Goal: Information Seeking & Learning: Learn about a topic

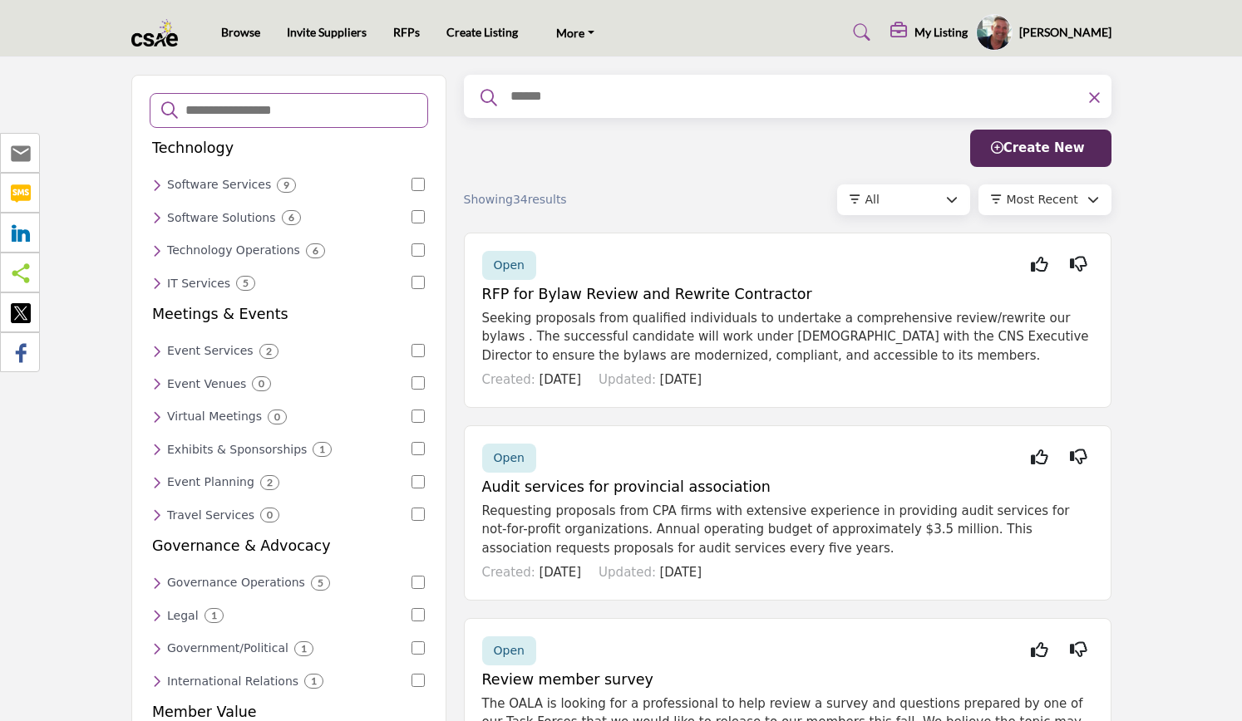
drag, startPoint x: 0, startPoint y: 0, endPoint x: 1140, endPoint y: 227, distance: 1162.7
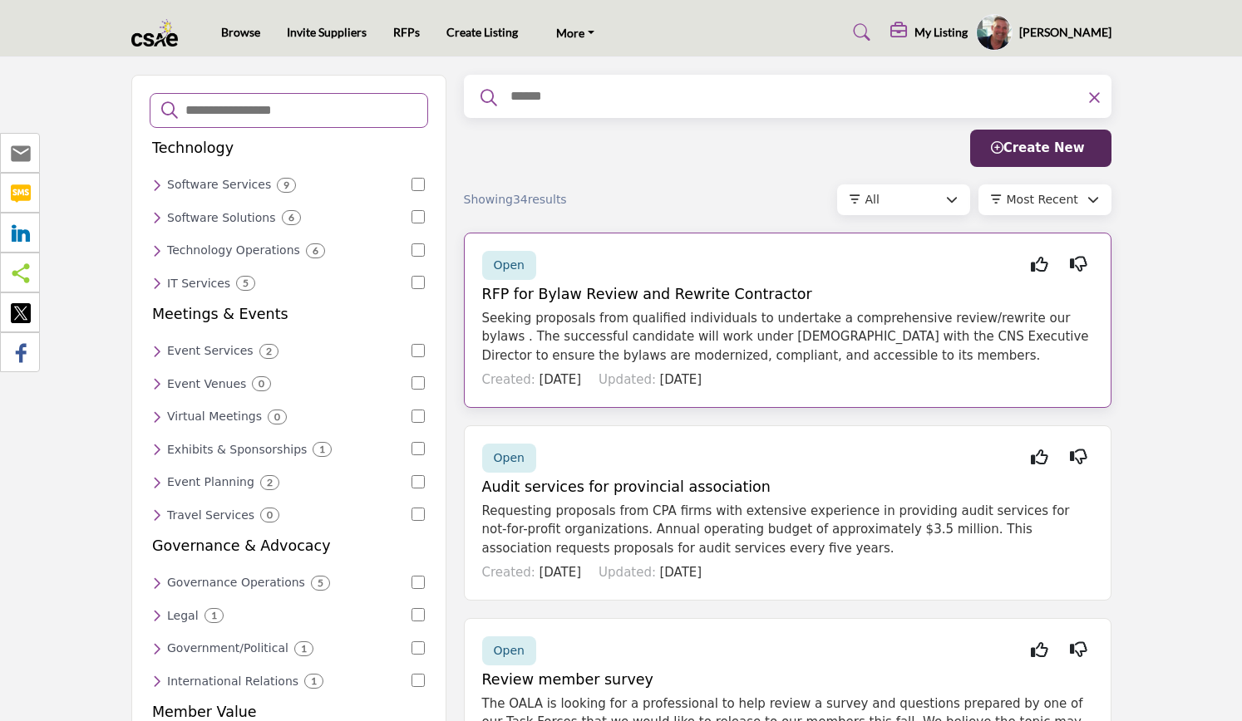
click at [738, 293] on h5 "RFP for Bylaw Review and Rewrite Contractor" at bounding box center [787, 294] width 611 height 17
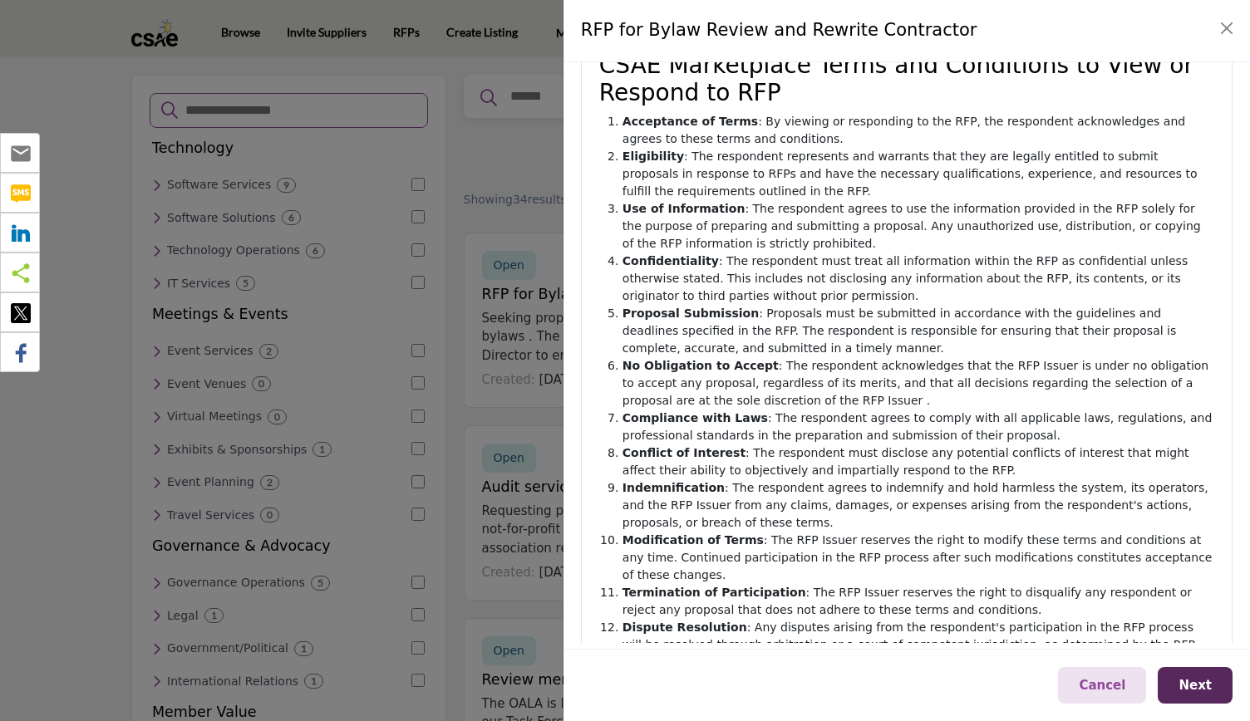
scroll to position [193, 0]
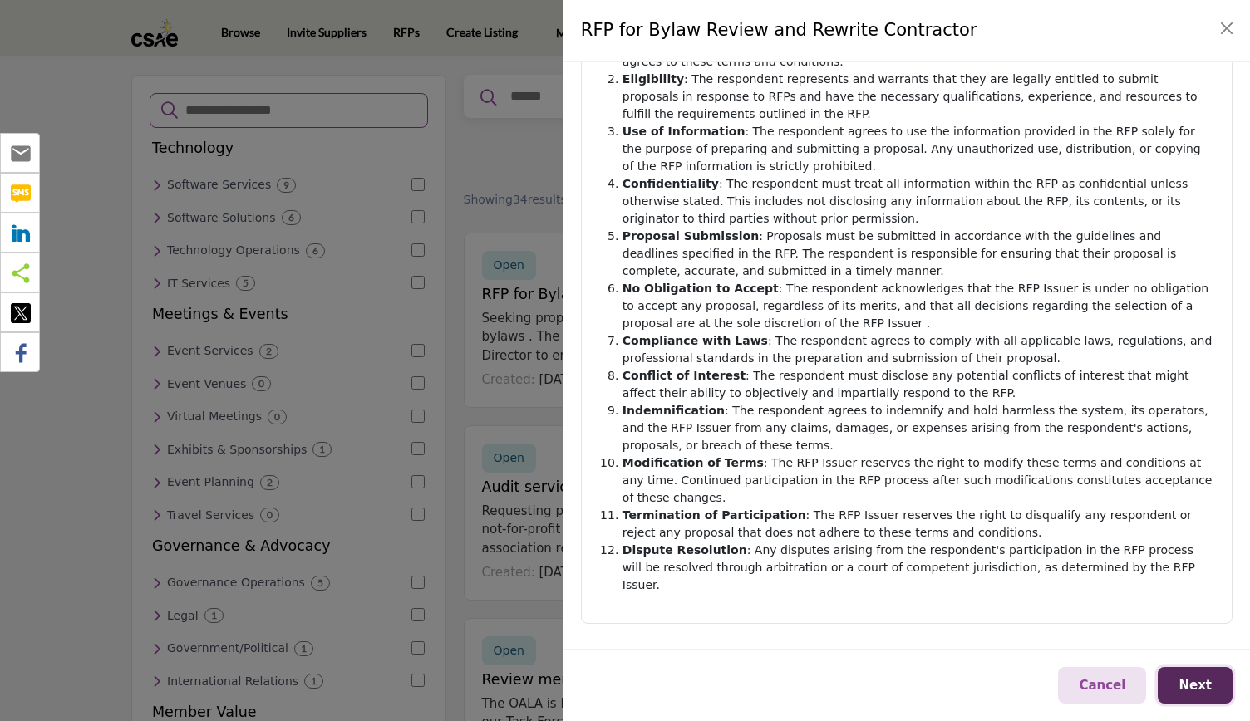
click at [1202, 694] on button "Next" at bounding box center [1195, 685] width 75 height 37
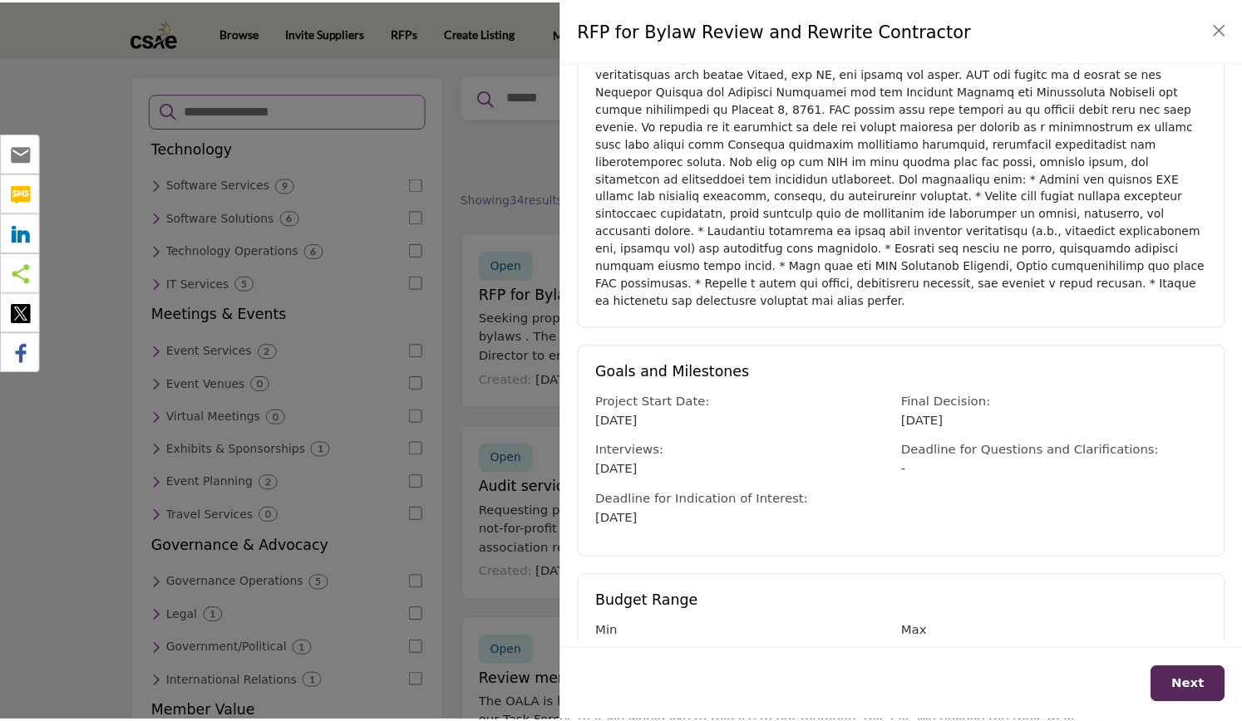
scroll to position [407, 0]
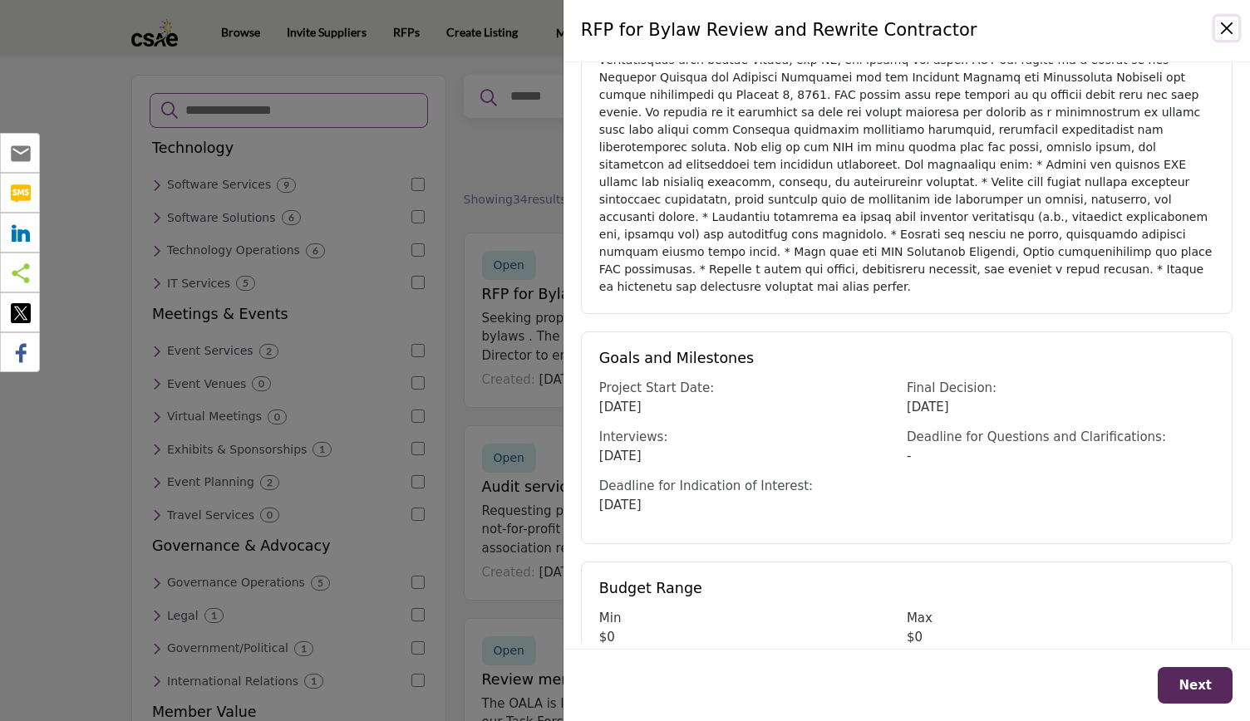
click at [1222, 33] on button "Close" at bounding box center [1226, 28] width 23 height 23
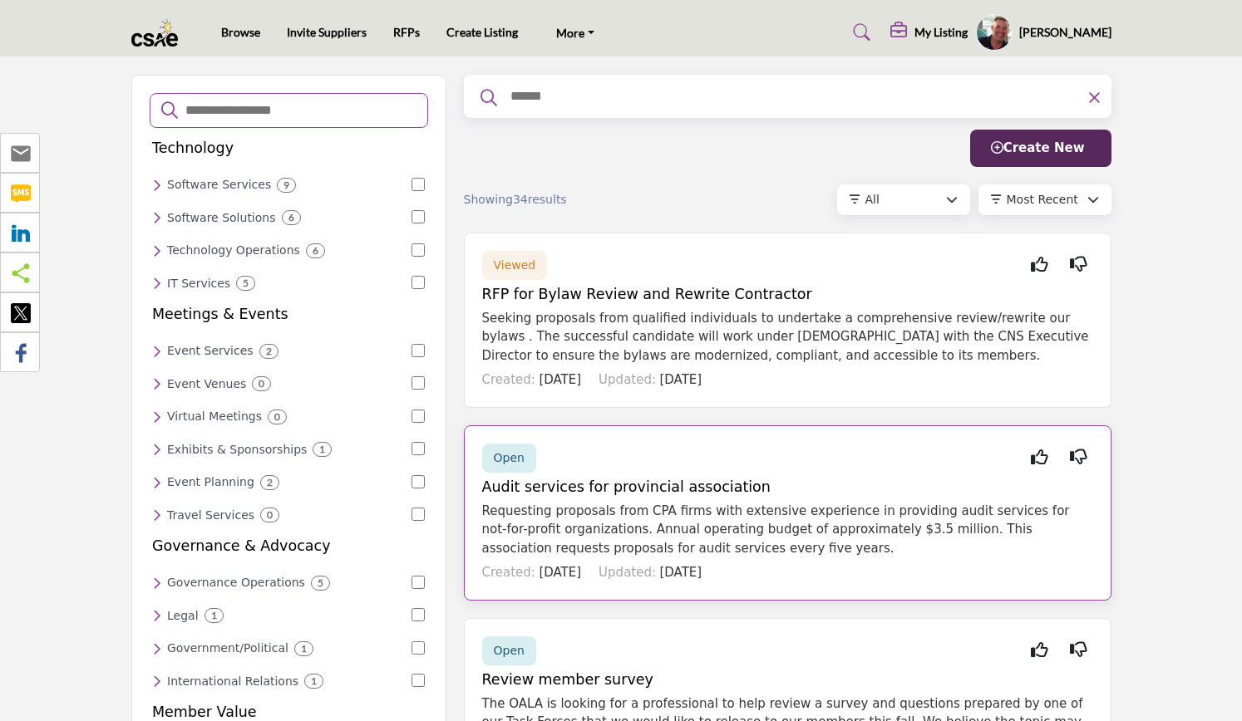
scroll to position [45, 0]
